Goal: Task Accomplishment & Management: Use online tool/utility

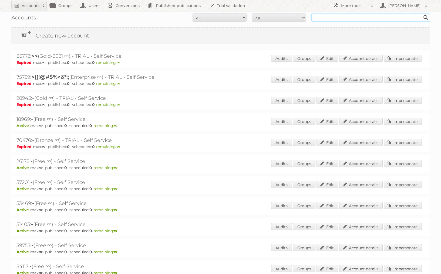
click at [325, 18] on input "text" at bounding box center [370, 17] width 119 height 8
type input "[PERSON_NAME]"
click at [422, 13] on input "Search" at bounding box center [426, 17] width 8 height 8
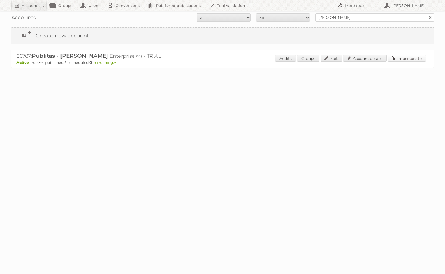
click at [397, 58] on link "Impersonate" at bounding box center [407, 58] width 38 height 7
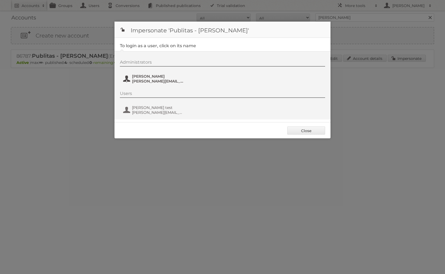
click at [131, 75] on button "[PERSON_NAME] [PERSON_NAME][EMAIL_ADDRESS][DOMAIN_NAME]" at bounding box center [154, 78] width 63 height 11
